Goal: Task Accomplishment & Management: Manage account settings

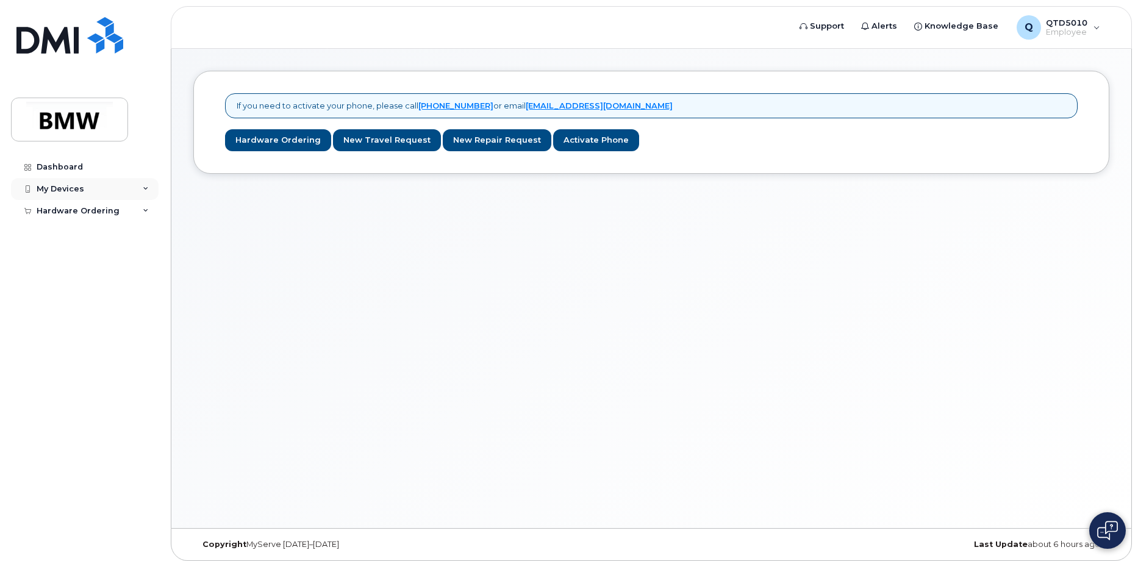
click at [137, 190] on div "My Devices" at bounding box center [85, 189] width 148 height 22
click at [269, 152] on div "If you need to activate your phone, please call [PHONE_NUMBER] or email [EMAIL_…" at bounding box center [651, 122] width 916 height 103
click at [269, 141] on link "Hardware Ordering" at bounding box center [278, 140] width 106 height 23
click at [575, 143] on link "Activate Phone" at bounding box center [596, 140] width 86 height 23
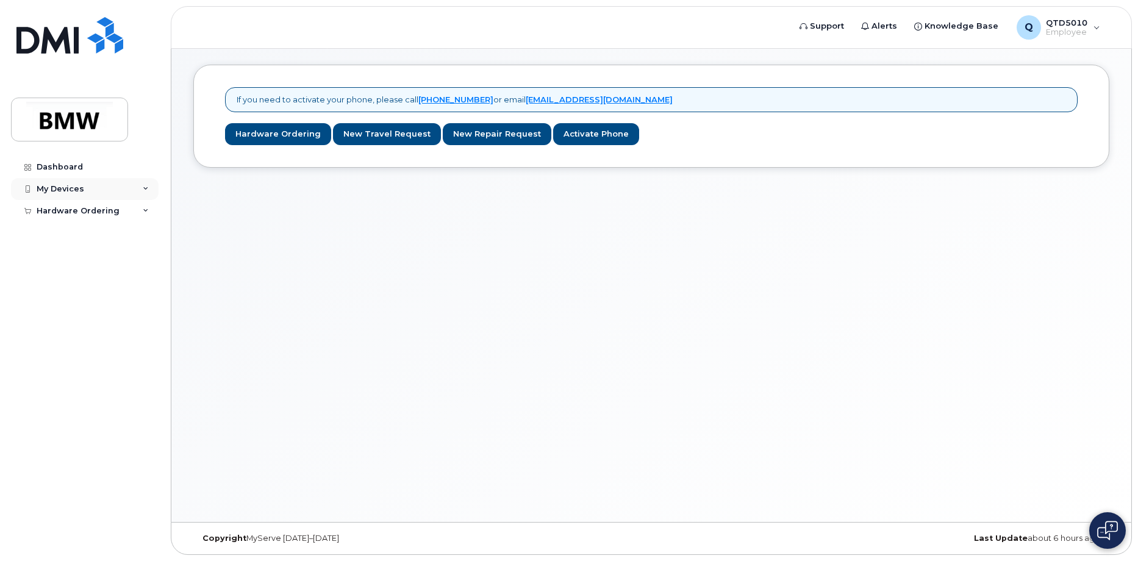
click at [84, 194] on div "My Devices" at bounding box center [85, 189] width 148 height 22
click at [76, 209] on div "Add Device" at bounding box center [66, 211] width 48 height 11
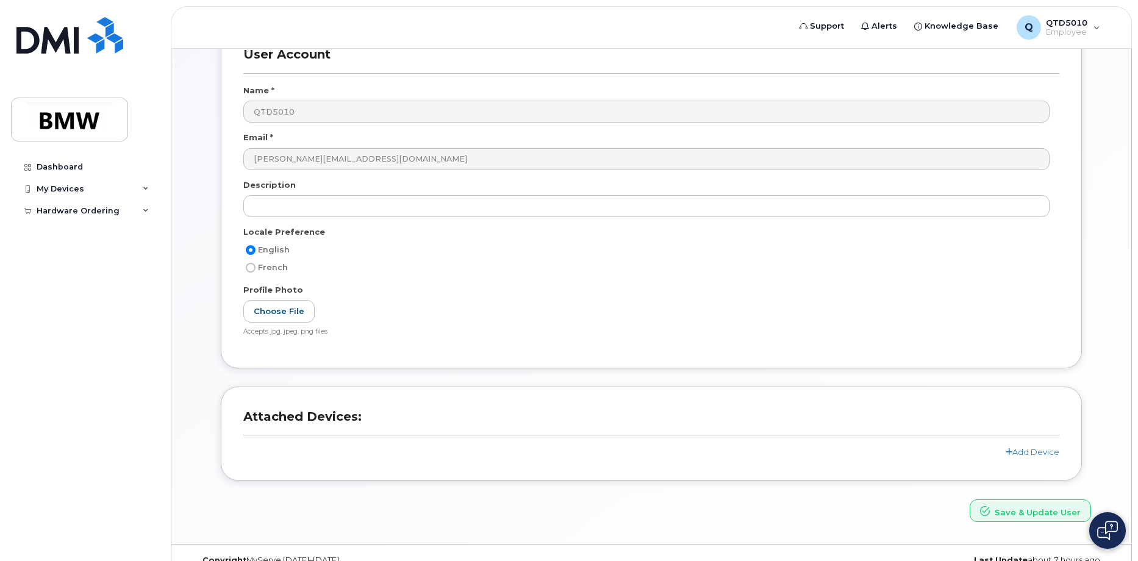
scroll to position [110, 0]
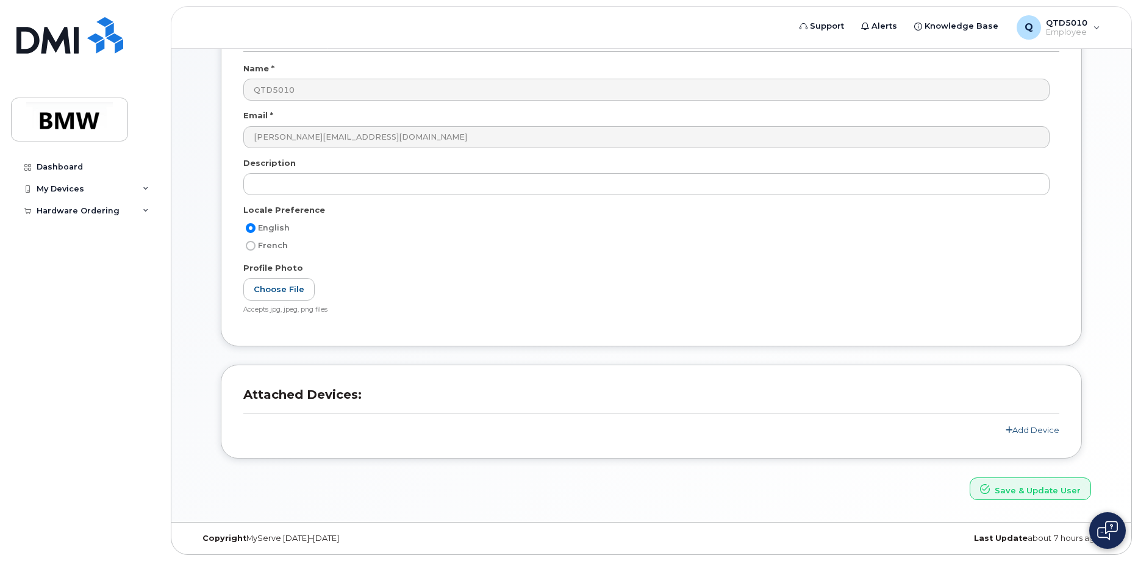
click at [1046, 427] on link "Add Device" at bounding box center [1033, 430] width 54 height 10
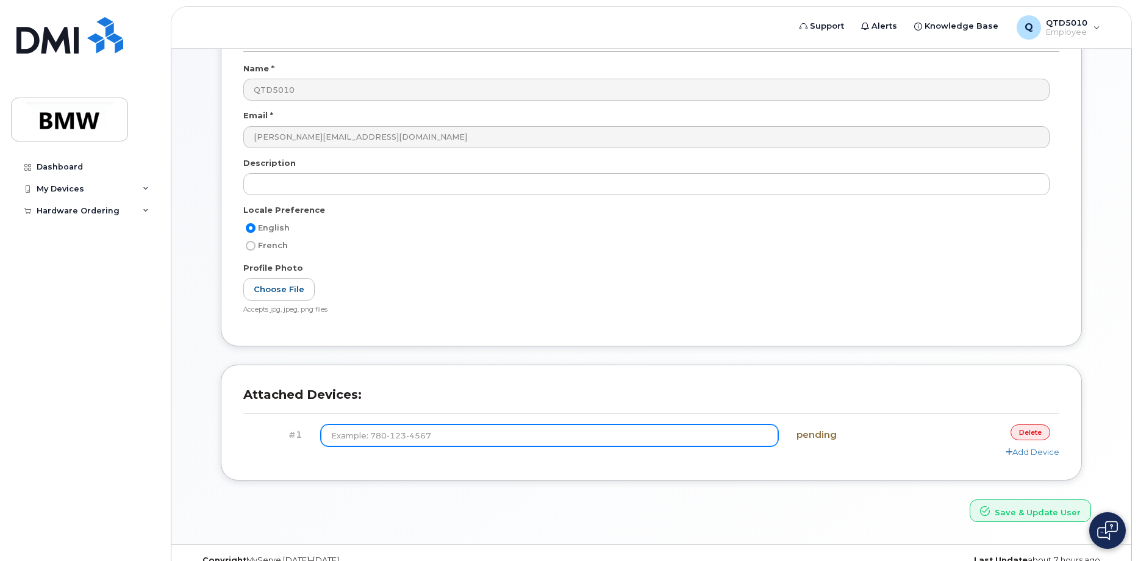
click at [518, 431] on input at bounding box center [550, 435] width 458 height 22
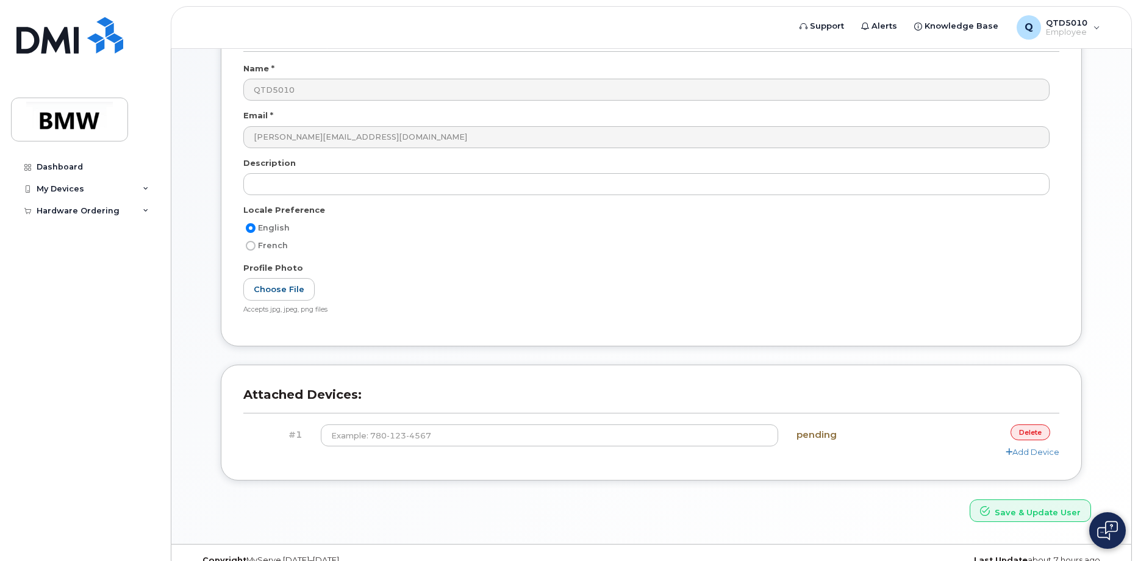
click at [1028, 436] on link "delete" at bounding box center [1030, 431] width 40 height 15
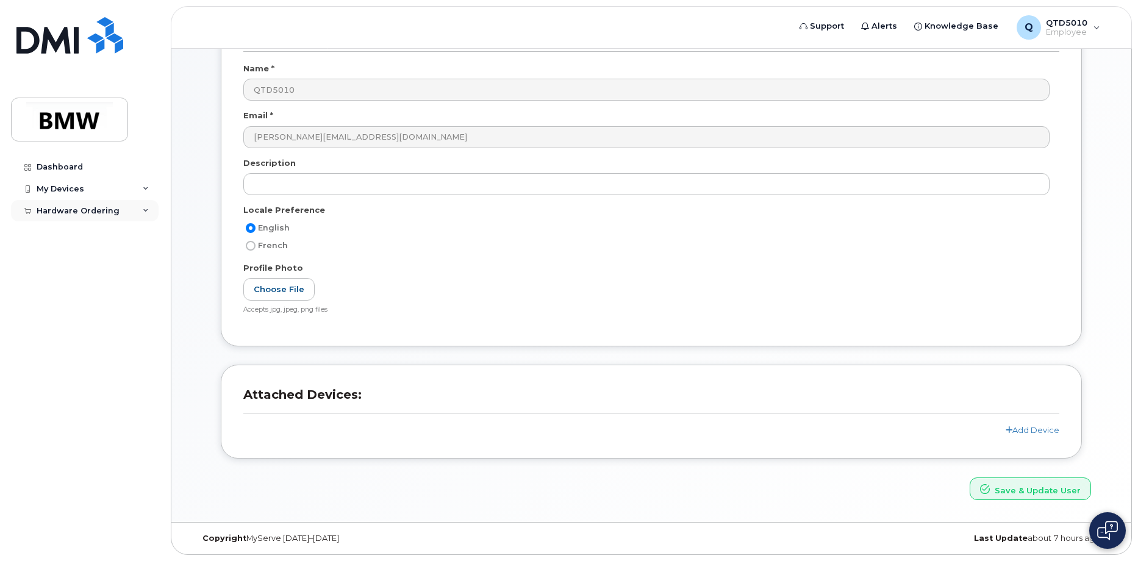
click at [73, 210] on div "Hardware Ordering" at bounding box center [78, 211] width 83 height 10
click at [76, 232] on div "New Order" at bounding box center [65, 232] width 46 height 11
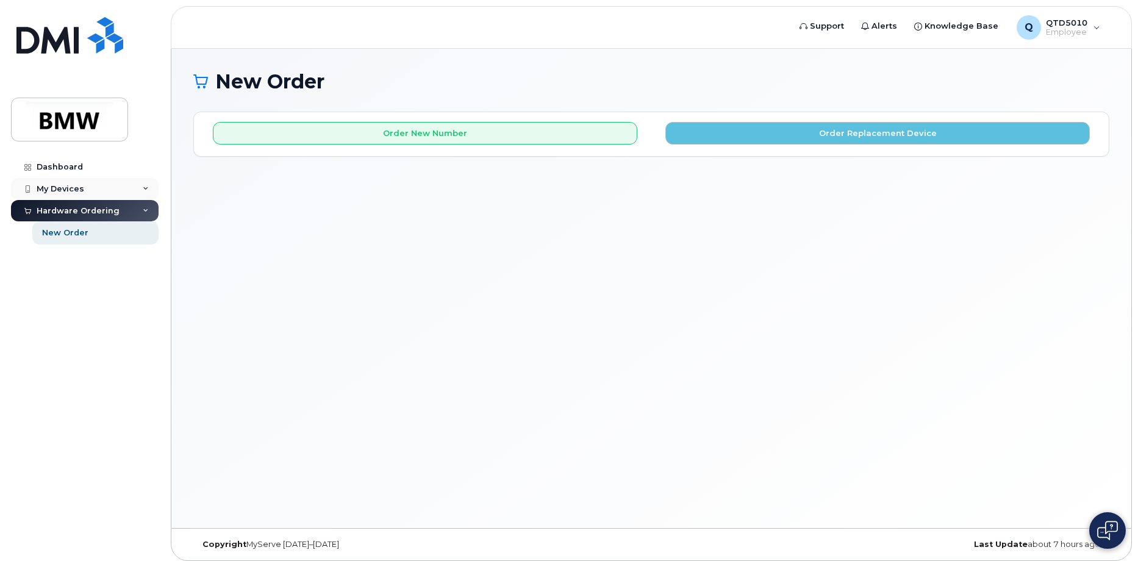
click at [85, 190] on div "My Devices" at bounding box center [85, 189] width 148 height 22
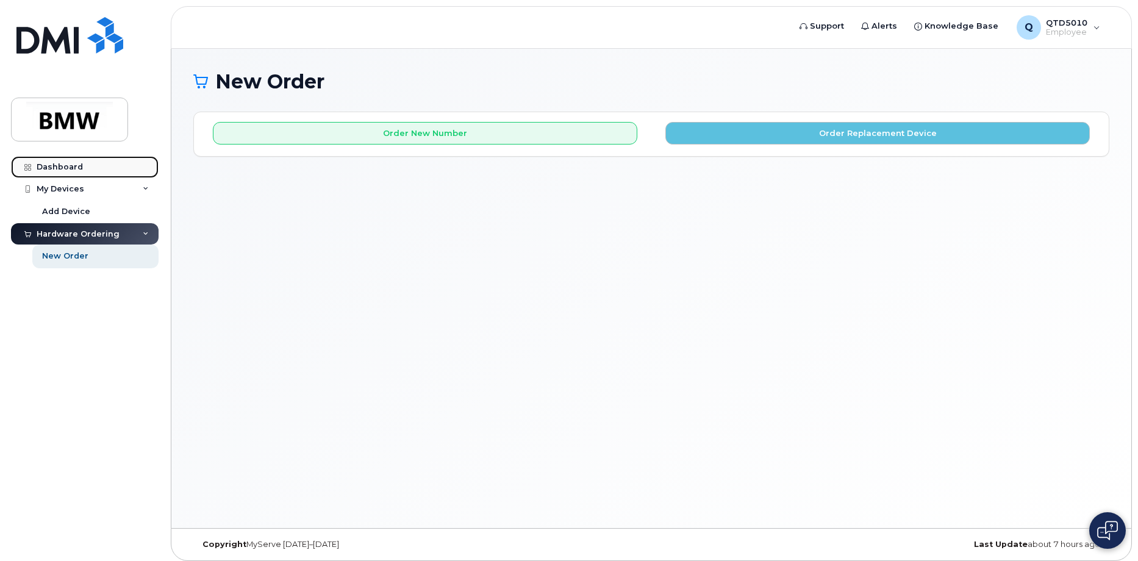
click at [71, 171] on div "Dashboard" at bounding box center [60, 167] width 46 height 10
